Goal: Information Seeking & Learning: Learn about a topic

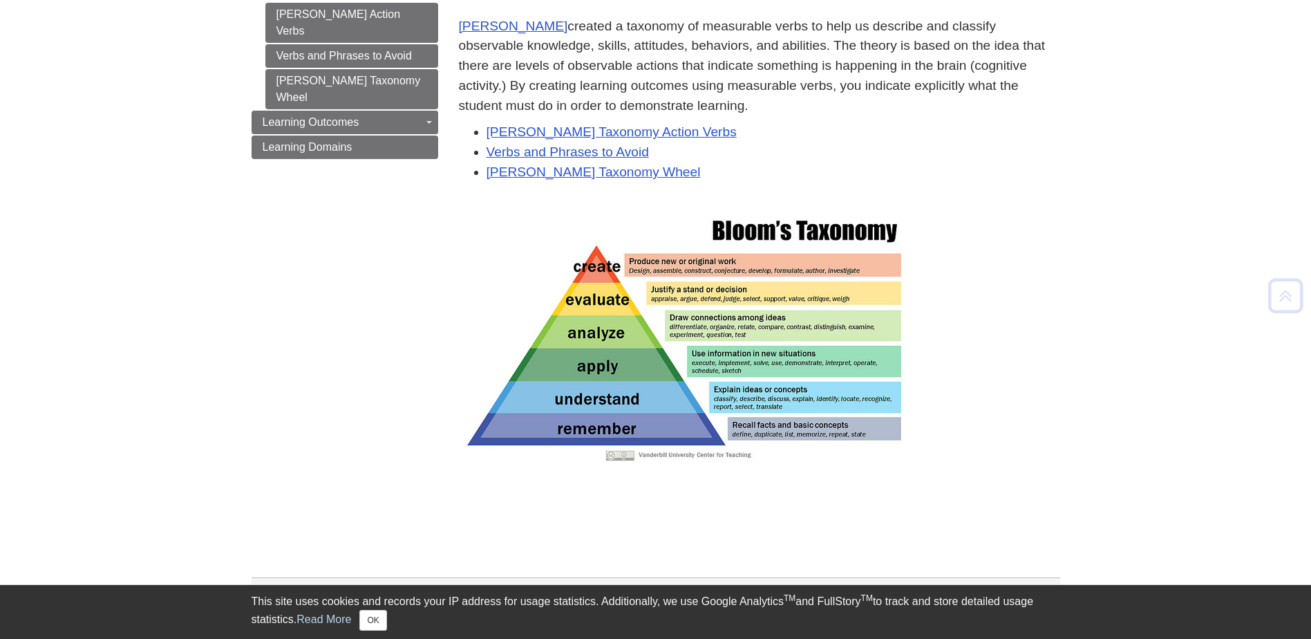
scroll to position [223, 0]
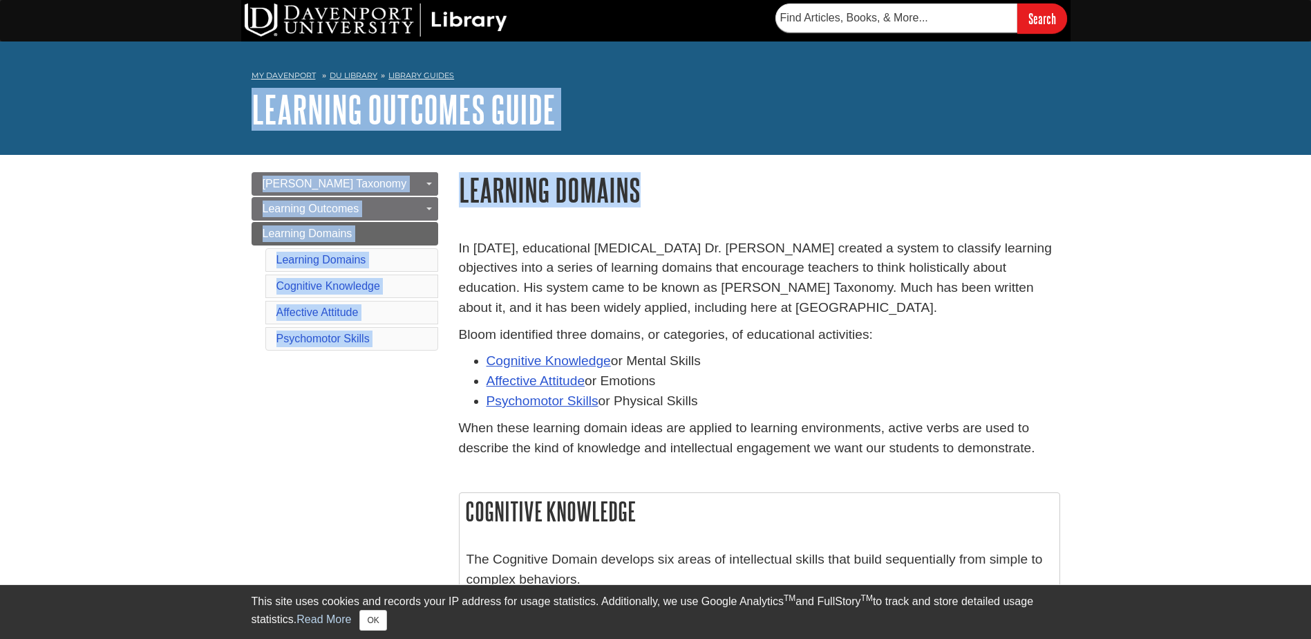
drag, startPoint x: 1312, startPoint y: 61, endPoint x: 1313, endPoint y: 162, distance: 100.9
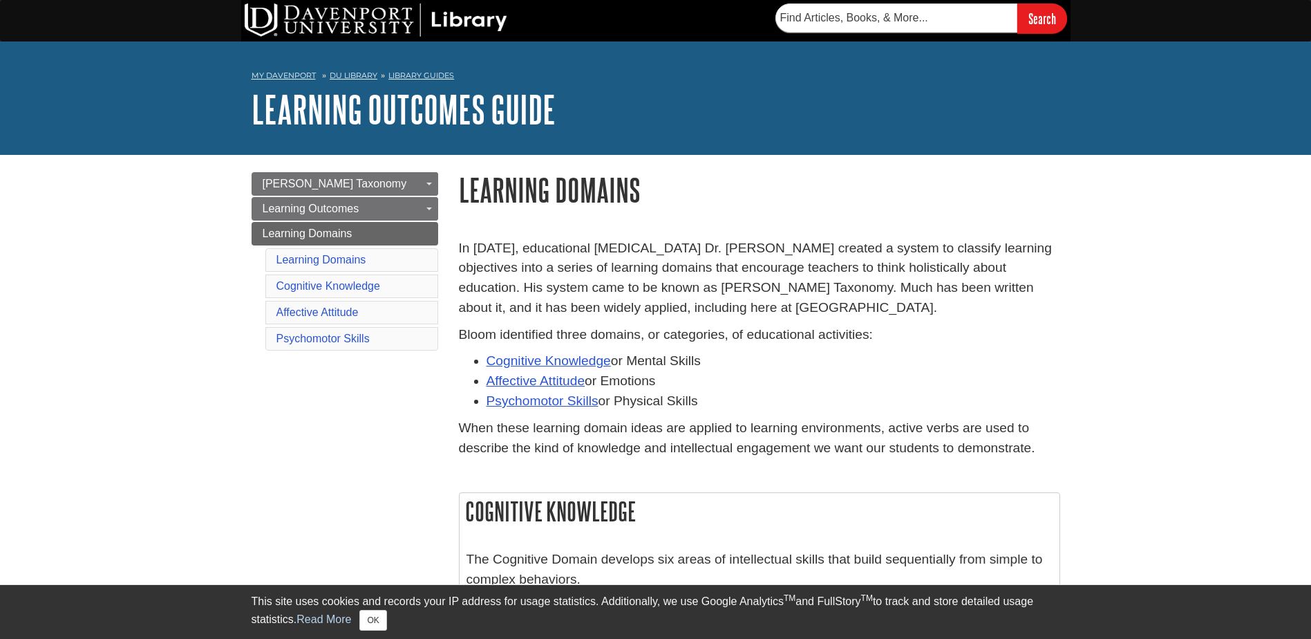
drag, startPoint x: 1313, startPoint y: 162, endPoint x: 1241, endPoint y: 299, distance: 154.6
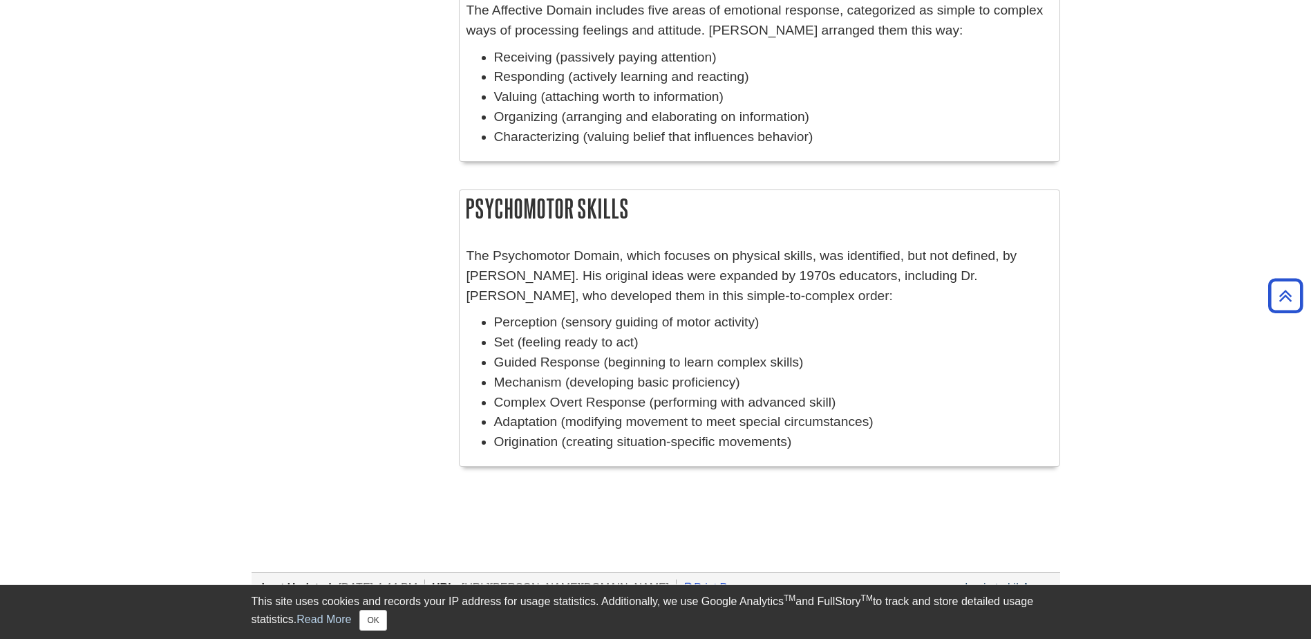
scroll to position [1003, 0]
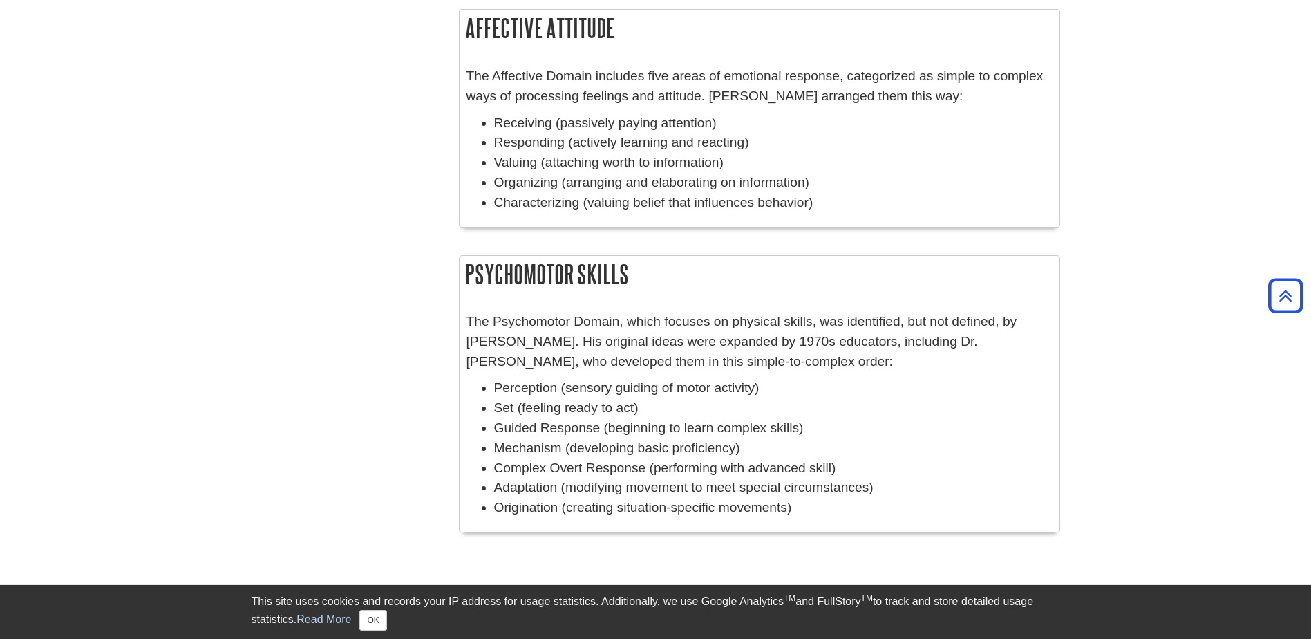
scroll to position [947, 0]
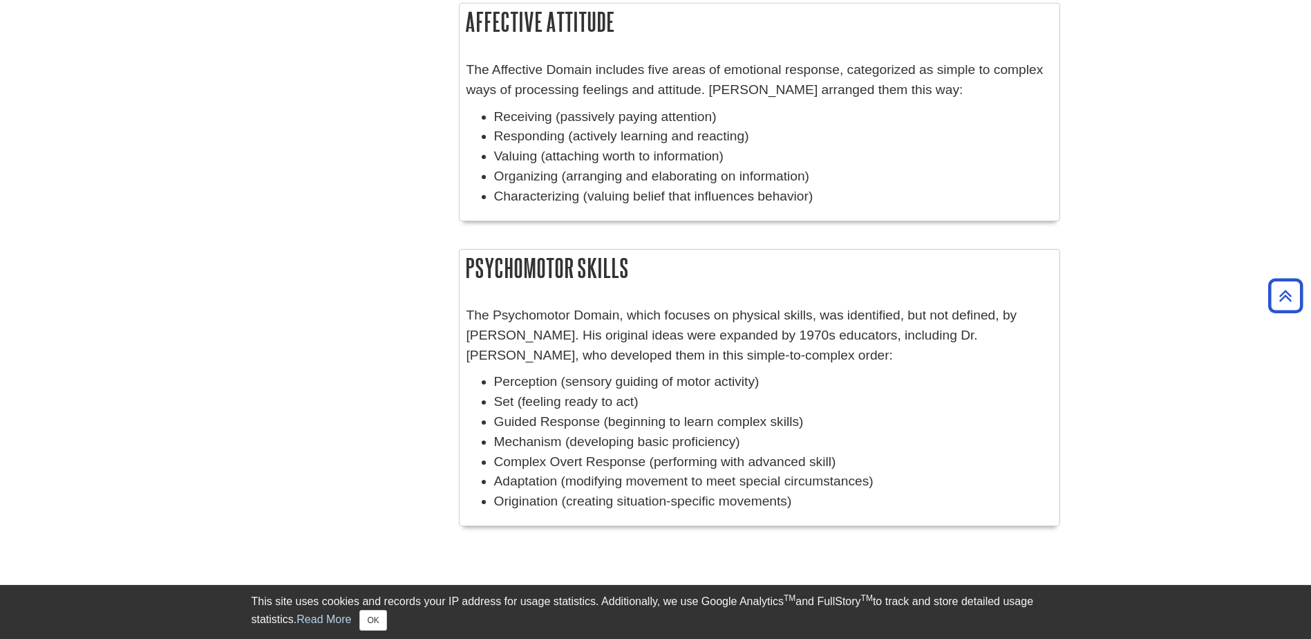
drag, startPoint x: 1310, startPoint y: 342, endPoint x: 1313, endPoint y: 285, distance: 57.5
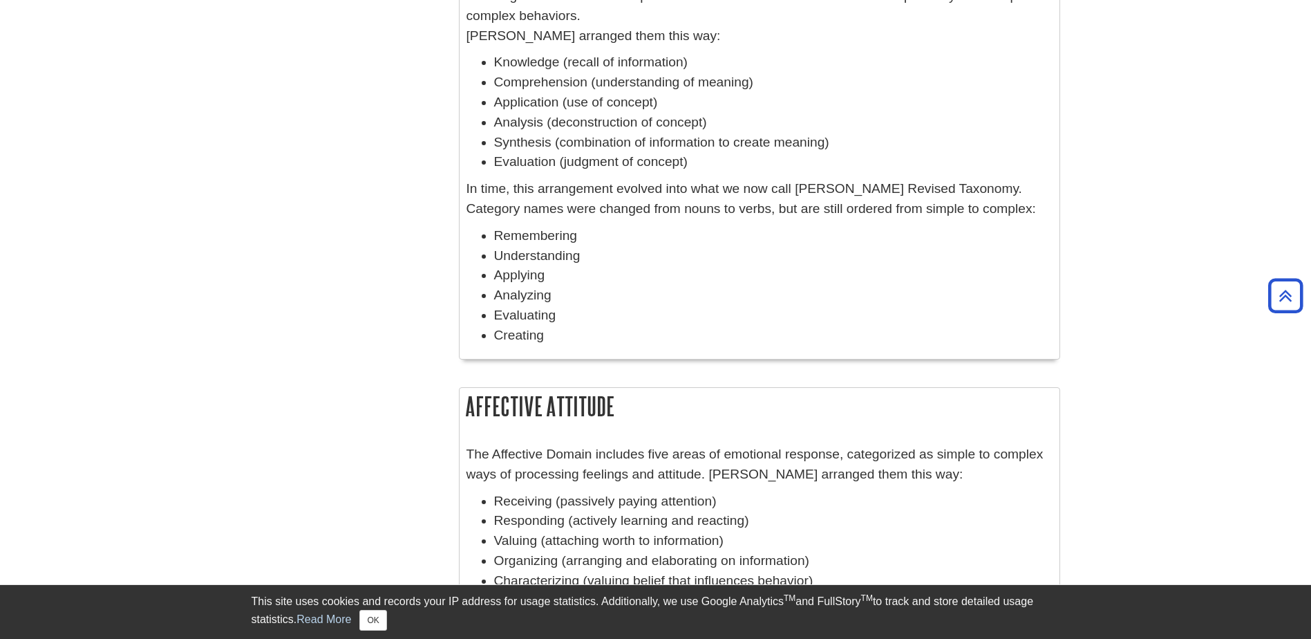
scroll to position [639, 0]
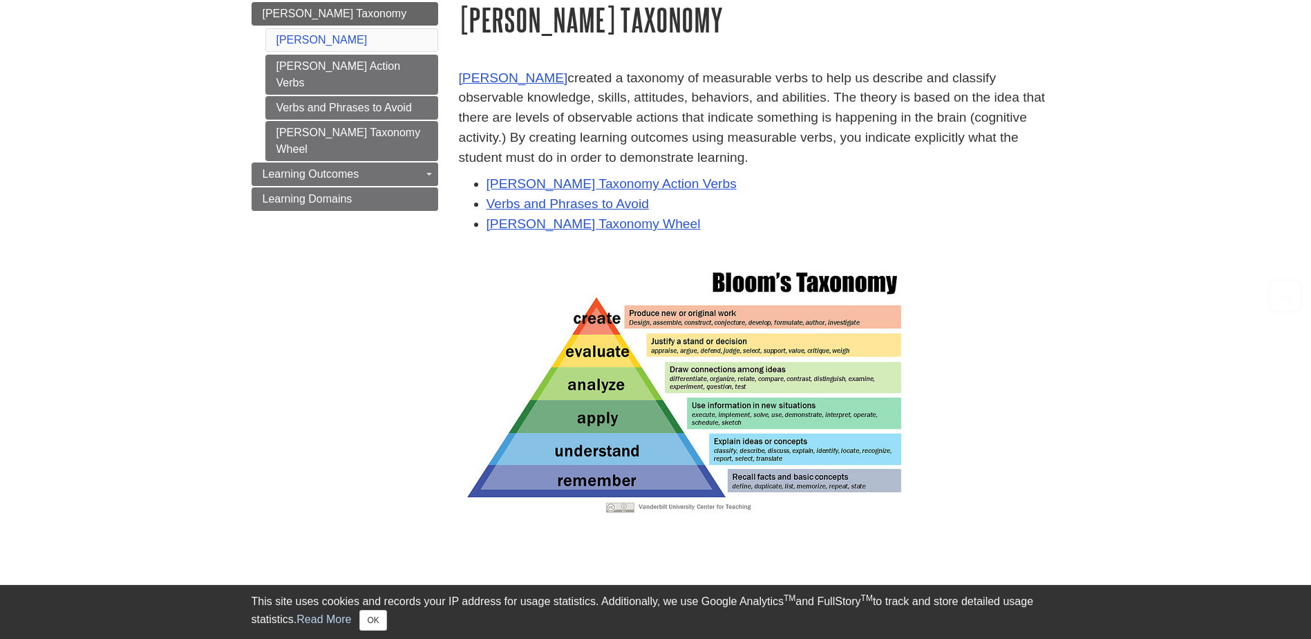
scroll to position [172, 0]
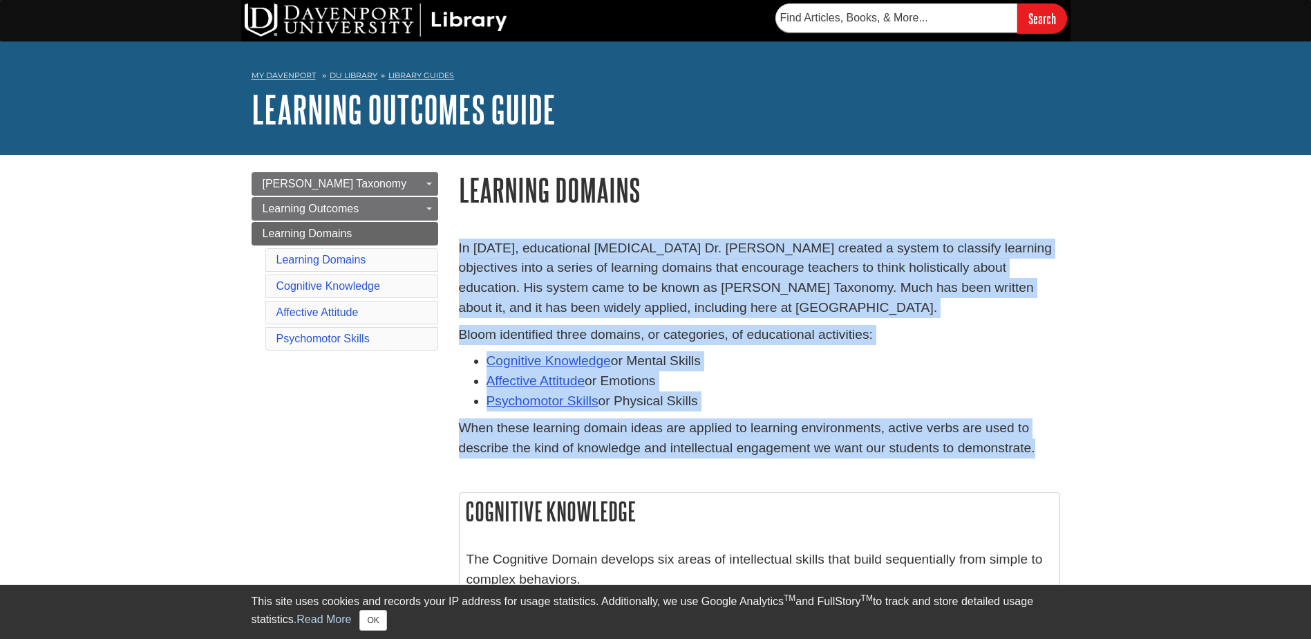
drag, startPoint x: 1312, startPoint y: 158, endPoint x: 1316, endPoint y: 314, distance: 156.2
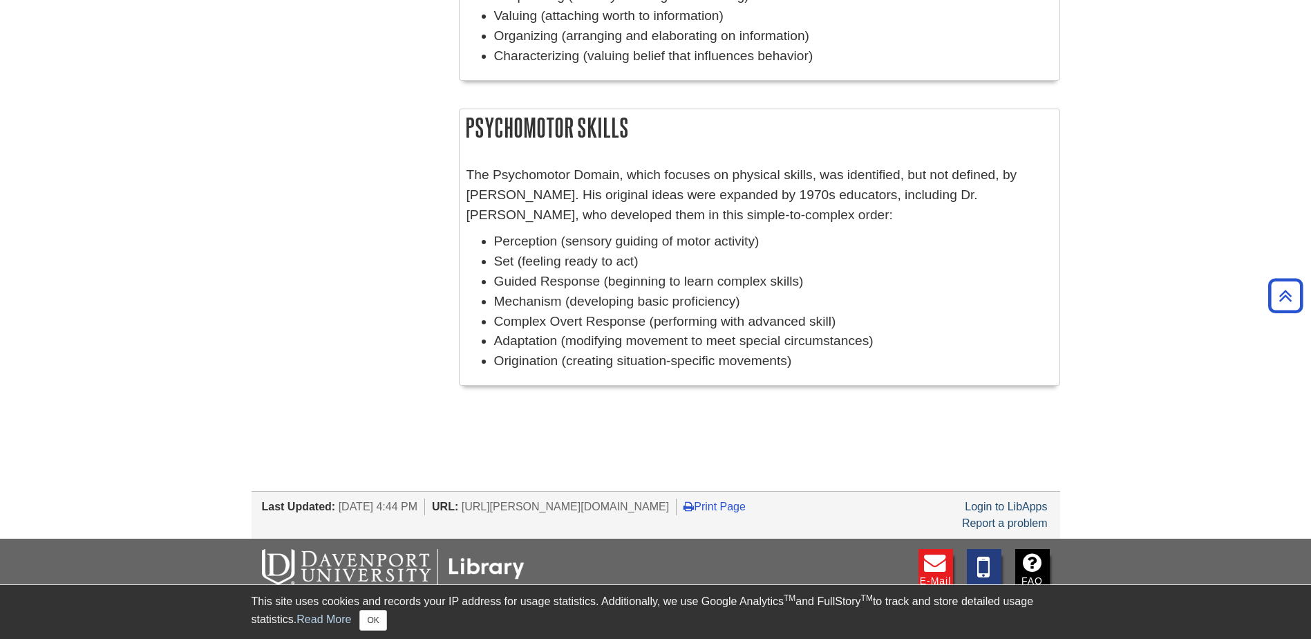
scroll to position [1092, 0]
